Goal: Information Seeking & Learning: Learn about a topic

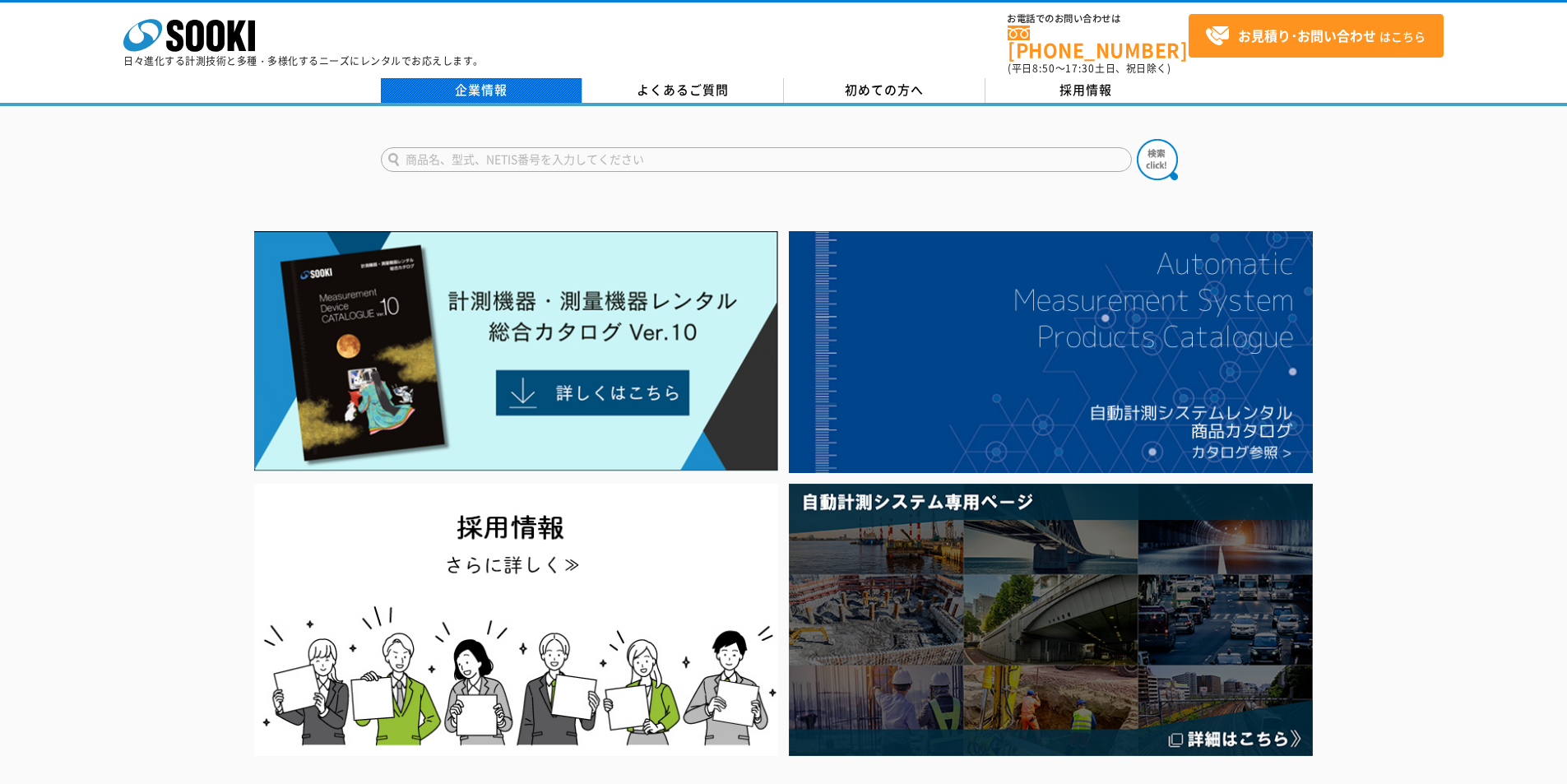
click at [463, 78] on link "企業情報" at bounding box center [481, 90] width 201 height 24
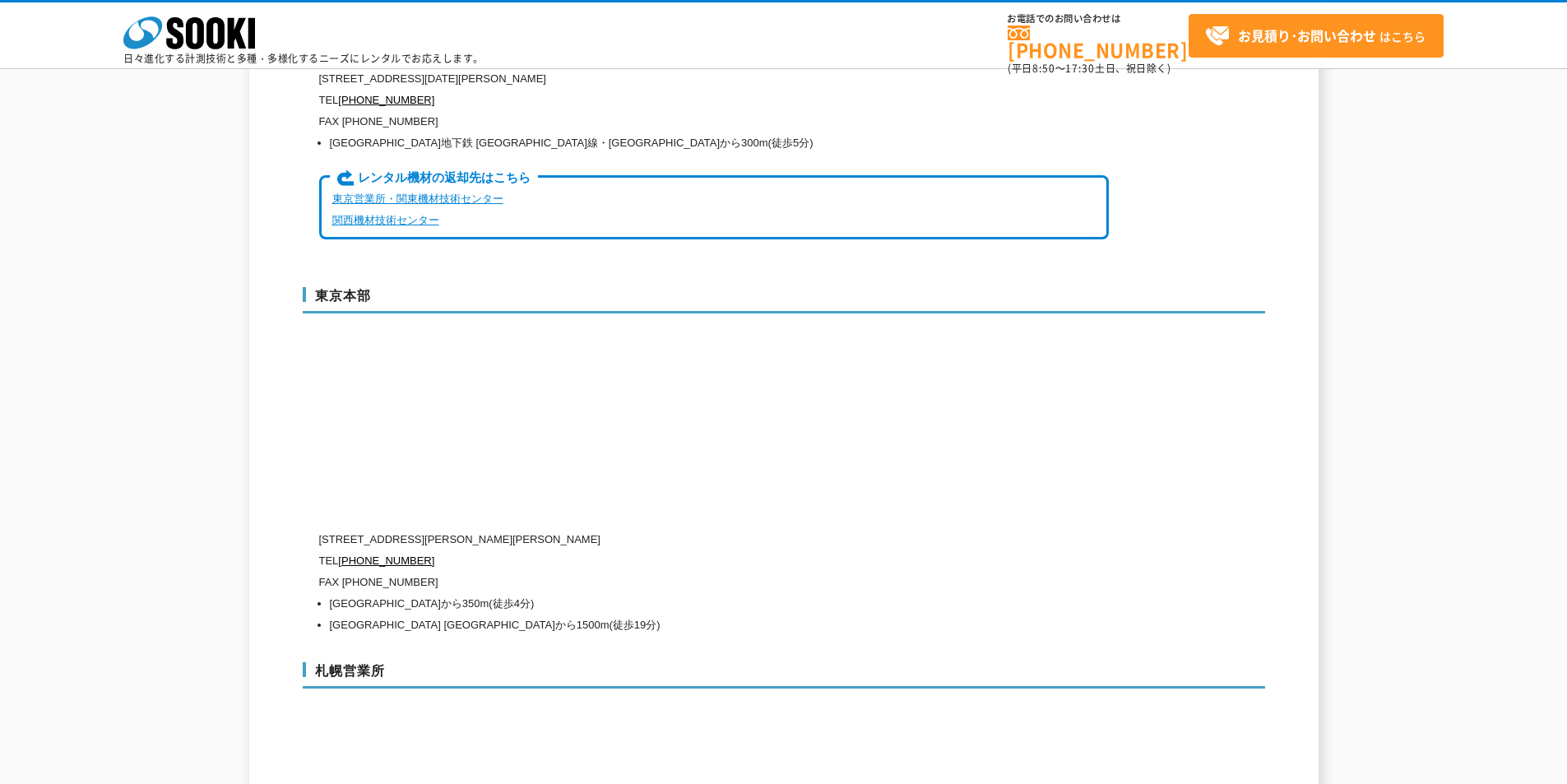
scroll to position [4276, 0]
